Goal: Information Seeking & Learning: Check status

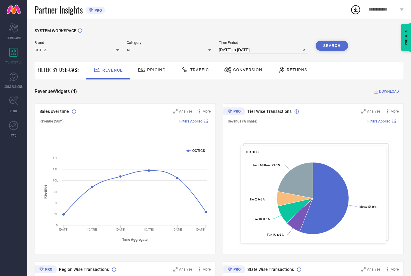
click at [134, 55] on div "Brand OCTICS Category All Time Period [DATE] to [DATE] Search" at bounding box center [192, 50] width 314 height 18
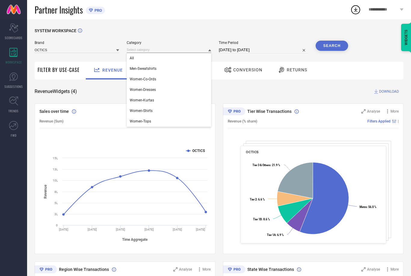
click at [139, 51] on input at bounding box center [169, 50] width 85 height 6
click at [140, 92] on span "Women-Dresses" at bounding box center [143, 90] width 26 height 4
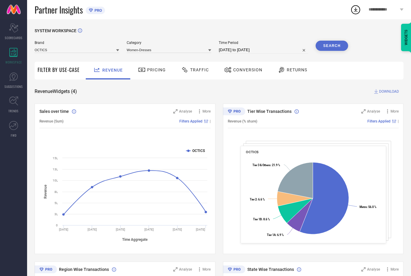
click at [242, 51] on input "[DATE] to [DATE]" at bounding box center [263, 49] width 89 height 7
select select "6"
select select "2025"
select select "7"
select select "2025"
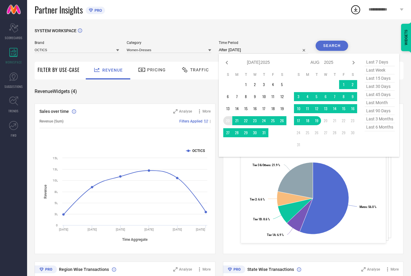
click at [223, 120] on td "20" at bounding box center [227, 120] width 9 height 9
click at [268, 133] on td at bounding box center [272, 132] width 9 height 9
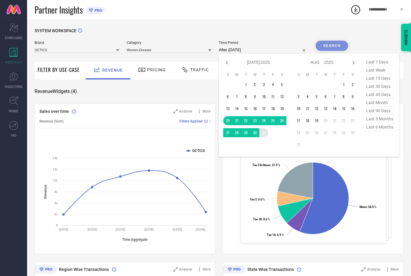
type input "[DATE] to [DATE]"
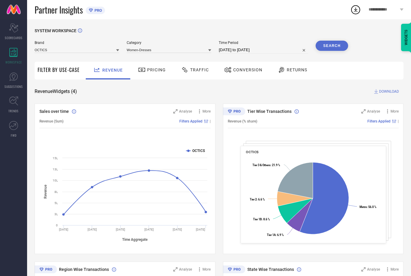
click at [333, 42] on button "Search" at bounding box center [332, 46] width 33 height 10
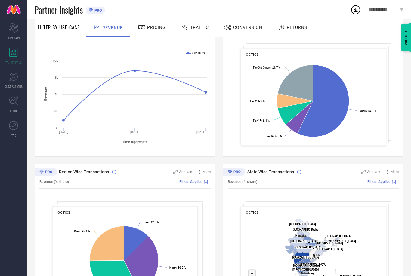
scroll to position [126, 0]
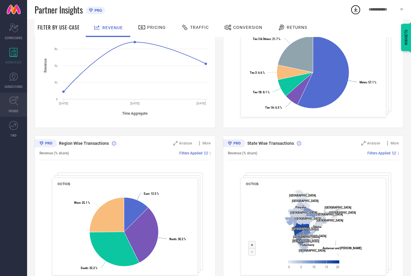
click at [18, 109] on span "TRENDS" at bounding box center [13, 111] width 10 height 5
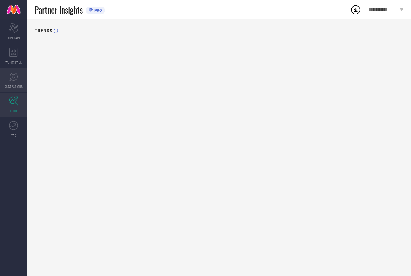
click at [17, 79] on icon at bounding box center [13, 76] width 9 height 9
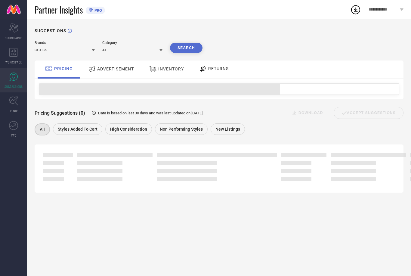
click at [106, 70] on span "ADVERTISEMENT" at bounding box center [115, 69] width 37 height 5
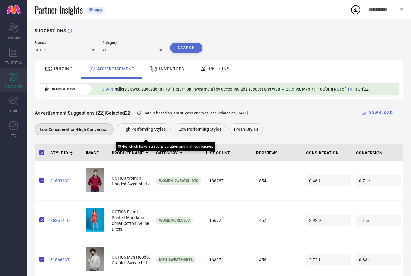
click at [144, 132] on span "High Performing Styles" at bounding box center [144, 129] width 44 height 5
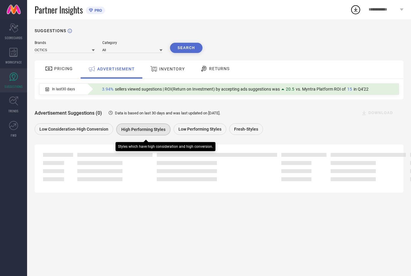
click at [156, 130] on span "High Performing Styles" at bounding box center [143, 129] width 44 height 5
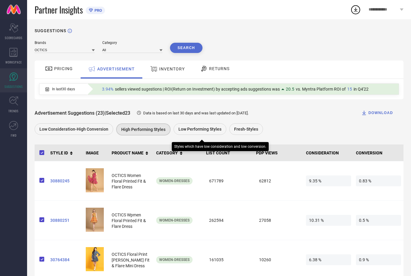
click at [215, 135] on div "Low Performing Styles" at bounding box center [200, 128] width 53 height 11
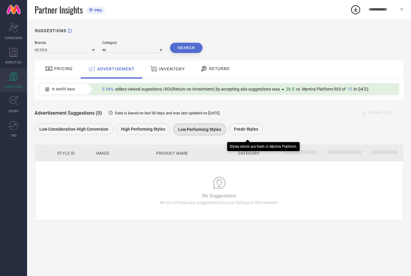
click at [239, 131] on span "Fresh-Styles" at bounding box center [246, 129] width 24 height 5
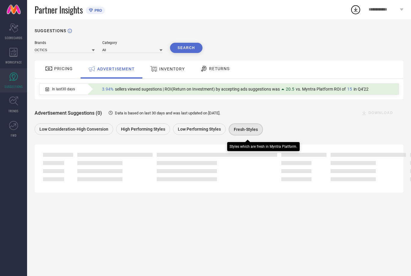
click at [239, 132] on span "Fresh-Styles" at bounding box center [246, 129] width 24 height 5
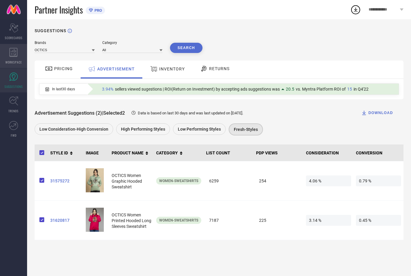
click at [14, 64] on div "WORKSPACE" at bounding box center [13, 56] width 27 height 24
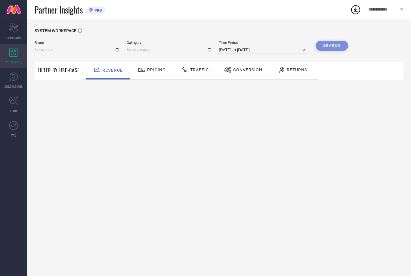
type input "OCTICS"
type input "All"
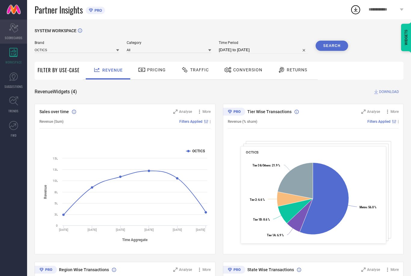
click at [0, 29] on div "Scorecard SCORECARDS" at bounding box center [13, 32] width 27 height 24
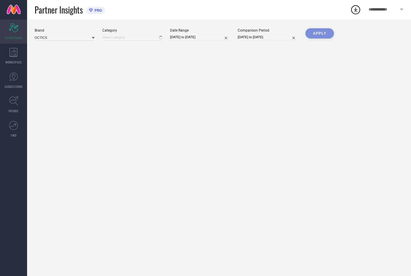
type input "All"
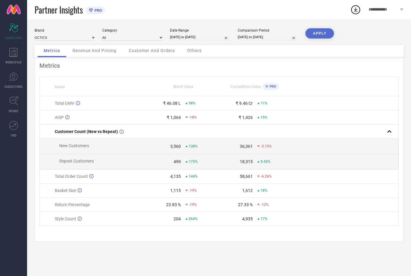
click at [247, 39] on input "[DATE] to [DATE]" at bounding box center [268, 37] width 60 height 6
select select "6"
select select "2024"
select select "7"
select select "2024"
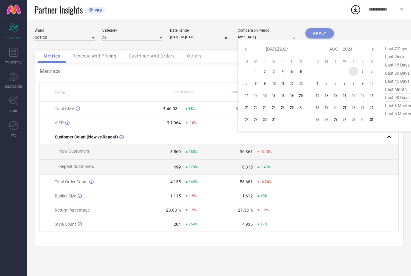
click at [355, 75] on td "1" at bounding box center [353, 71] width 9 height 9
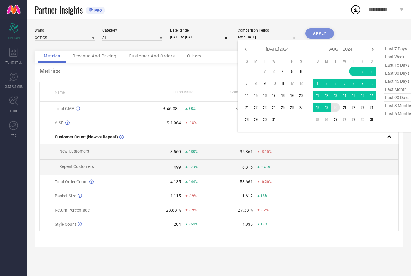
type input "[DATE] to [DATE]"
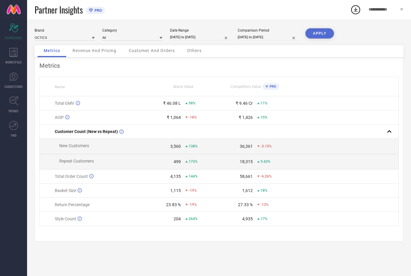
click at [321, 31] on button "APPLY" at bounding box center [319, 33] width 29 height 10
click at [357, 10] on icon at bounding box center [356, 10] width 4 height 5
click at [362, 76] on div "Metrics Name Brand Value Competitors Value PRO Total GMV ₹ 46.08 L 166% ₹ 9.46 …" at bounding box center [219, 149] width 369 height 184
